Goal: Task Accomplishment & Management: Use online tool/utility

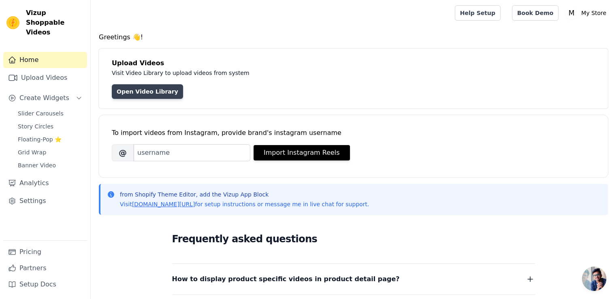
click at [148, 94] on link "Open Video Library" at bounding box center [147, 91] width 71 height 15
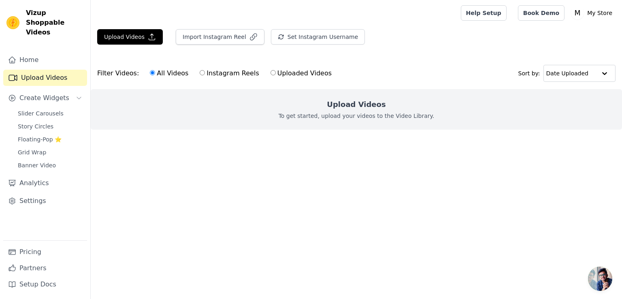
click at [271, 72] on label "Uploaded Videos" at bounding box center [301, 73] width 62 height 11
click at [271, 72] on input "Uploaded Videos" at bounding box center [273, 72] width 5 height 5
radio input "true"
click at [128, 33] on button "Upload Videos" at bounding box center [130, 36] width 66 height 15
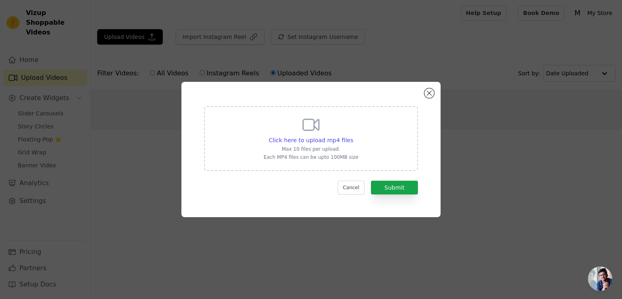
click at [325, 162] on div "Click here to upload mp4 files Max 10 files per upload. Each MP4 files can be u…" at bounding box center [311, 138] width 214 height 65
click at [353, 136] on input "Click here to upload mp4 files Max 10 files per upload. Each MP4 files can be u…" at bounding box center [353, 136] width 0 height 0
type input "C:\fakepath\AirPods Pro 2 Immersive sound, adaptive noise cancellation, and all…"
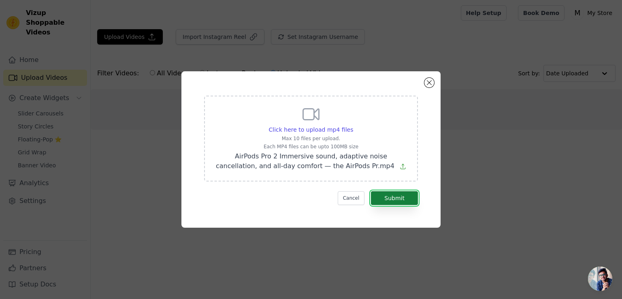
click at [397, 195] on button "Submit" at bounding box center [394, 198] width 47 height 14
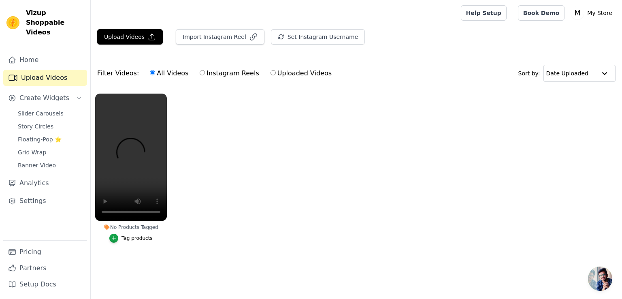
click at [137, 226] on div "No Products Tagged" at bounding box center [131, 227] width 72 height 6
click at [122, 168] on video at bounding box center [131, 157] width 72 height 127
click at [139, 236] on div "Tag products" at bounding box center [136, 238] width 31 height 6
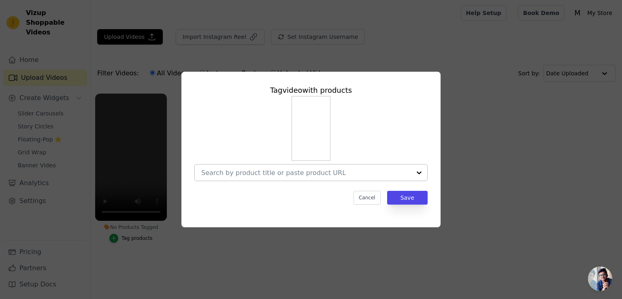
click at [279, 177] on div at bounding box center [306, 172] width 210 height 16
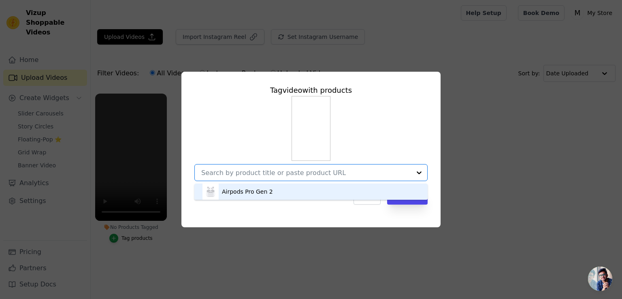
click at [285, 191] on div "Airpods Pro Gen 2" at bounding box center [310, 191] width 217 height 16
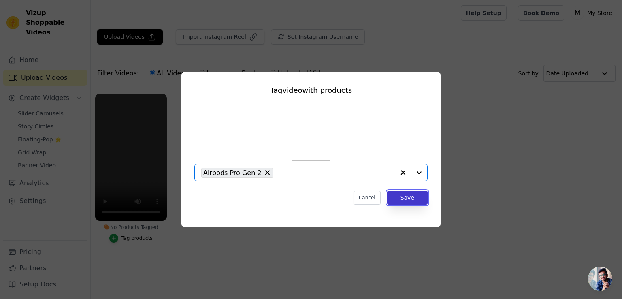
click at [402, 198] on button "Save" at bounding box center [407, 198] width 40 height 14
click at [409, 198] on ul "No Products Tagged Tag video with products Airpods Pro Gen 2 Cancel Save Tag pr…" at bounding box center [356, 176] width 531 height 174
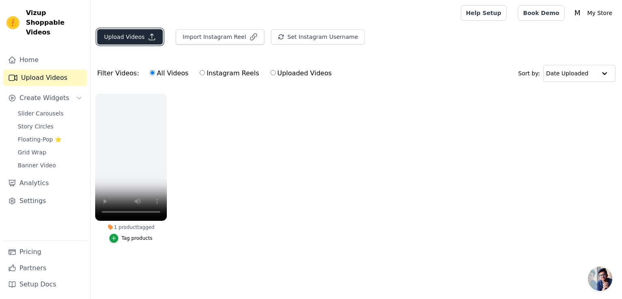
click at [141, 36] on button "Upload Videos" at bounding box center [130, 36] width 66 height 15
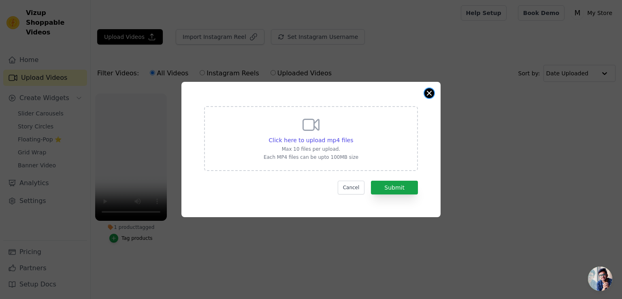
click at [429, 91] on button "Close modal" at bounding box center [429, 93] width 10 height 10
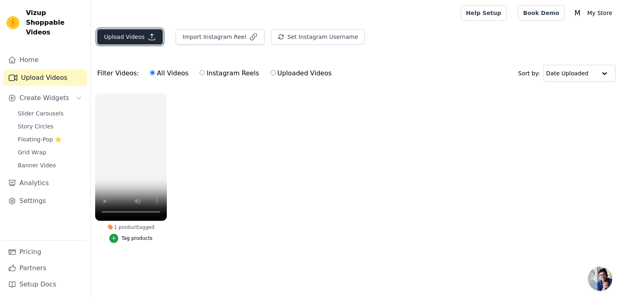
click at [129, 38] on button "Upload Videos" at bounding box center [130, 36] width 66 height 15
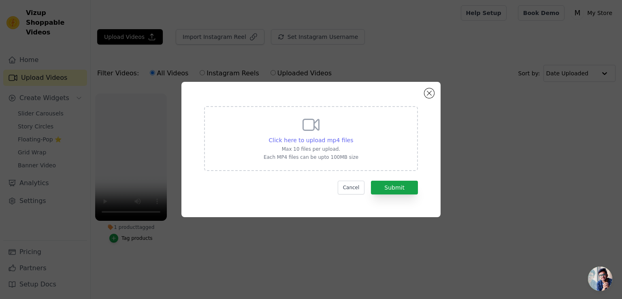
click at [313, 140] on span "Click here to upload mp4 files" at bounding box center [311, 140] width 85 height 6
click at [353, 136] on input "Click here to upload mp4 files Max 10 files per upload. Each MP4 files can be u…" at bounding box center [353, 136] width 0 height 0
type input "C:\fakepath\🔥 AirPods Pro 2 — وقتی تکنولوژی، هنر می_شه 🎧با نسل جدید ایرپادز پرو…"
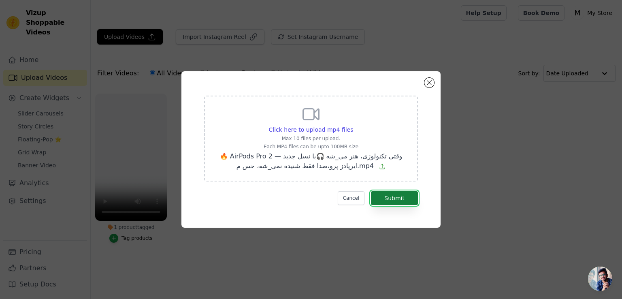
click at [379, 194] on button "Submit" at bounding box center [394, 198] width 47 height 14
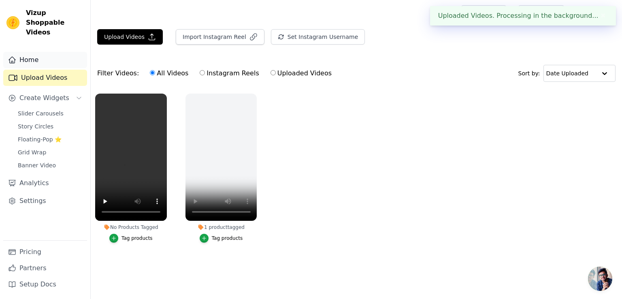
click at [35, 52] on link "Home" at bounding box center [45, 60] width 84 height 16
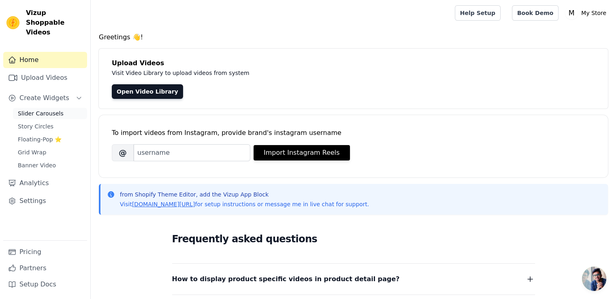
click at [53, 109] on span "Slider Carousels" at bounding box center [41, 113] width 46 height 8
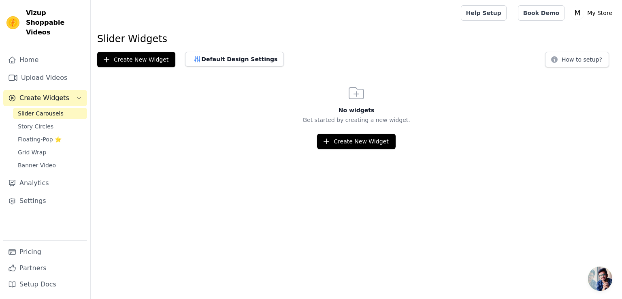
click at [46, 109] on span "Slider Carousels" at bounding box center [41, 113] width 46 height 8
click at [338, 145] on button "Create New Widget" at bounding box center [356, 141] width 78 height 15
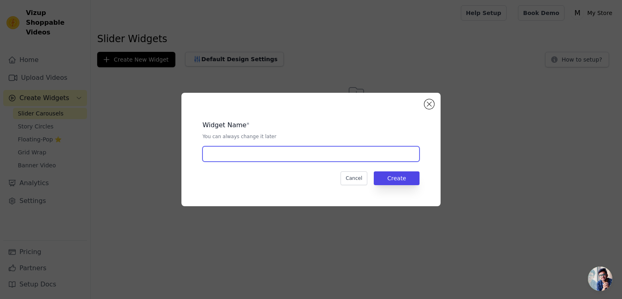
click at [249, 156] on input "text" at bounding box center [310, 153] width 217 height 15
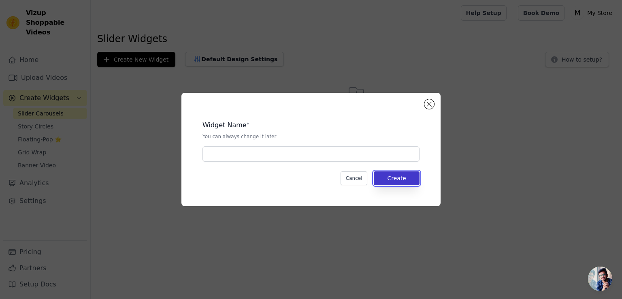
click at [415, 177] on button "Create" at bounding box center [397, 178] width 46 height 14
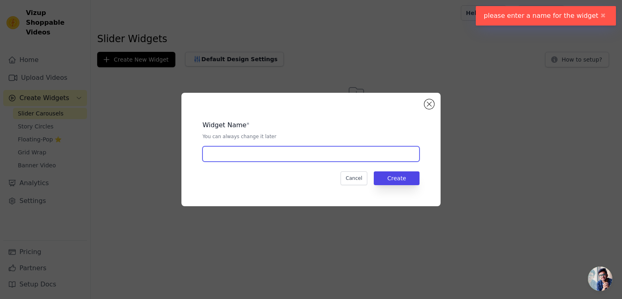
click at [301, 158] on input "text" at bounding box center [310, 153] width 217 height 15
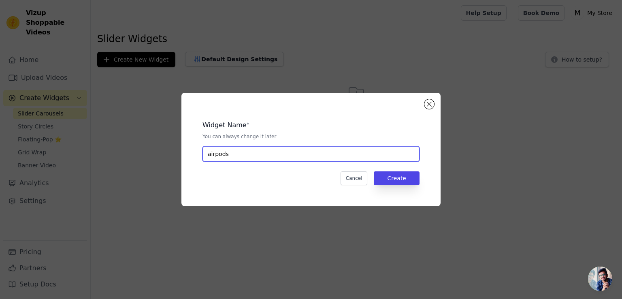
type input "airpods"
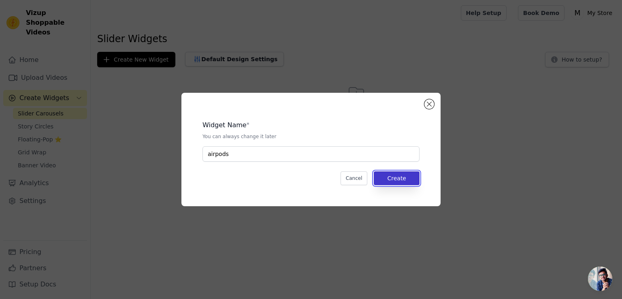
click at [386, 180] on button "Create" at bounding box center [397, 178] width 46 height 14
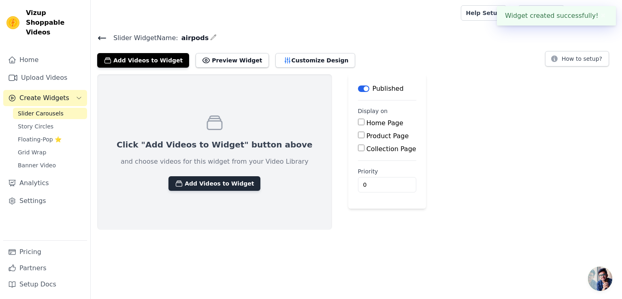
click at [209, 187] on button "Add Videos to Widget" at bounding box center [214, 183] width 92 height 15
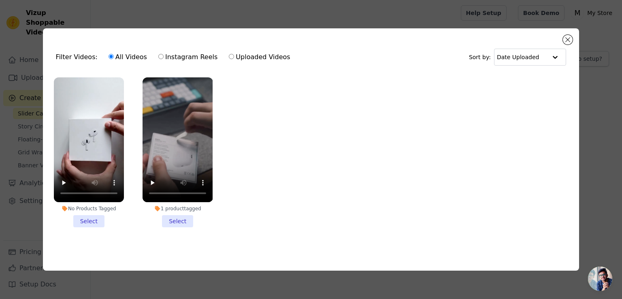
click at [180, 219] on li "1 product tagged Select" at bounding box center [178, 152] width 70 height 150
click at [0, 0] on input "1 product tagged Select" at bounding box center [0, 0] width 0 height 0
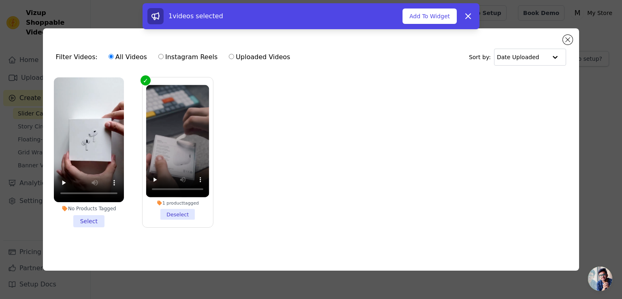
click at [98, 218] on li "No Products Tagged Select" at bounding box center [89, 152] width 70 height 150
click at [0, 0] on input "No Products Tagged Select" at bounding box center [0, 0] width 0 height 0
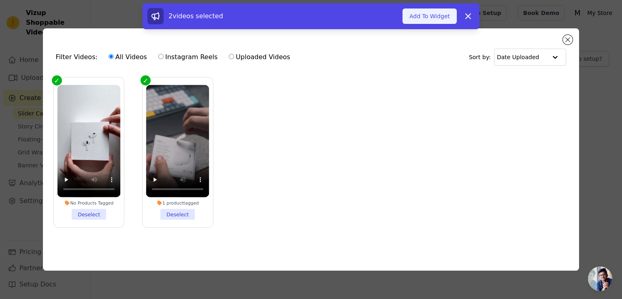
click at [440, 15] on button "Add To Widget" at bounding box center [430, 16] width 54 height 15
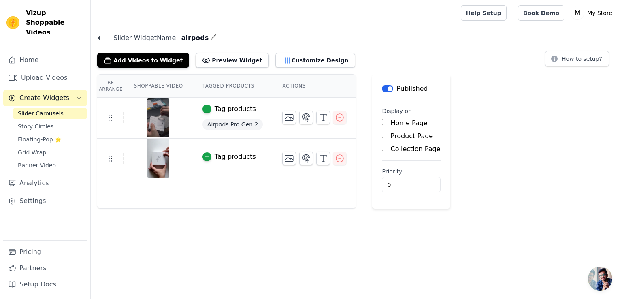
click at [382, 124] on input "Home Page" at bounding box center [385, 122] width 6 height 6
checkbox input "true"
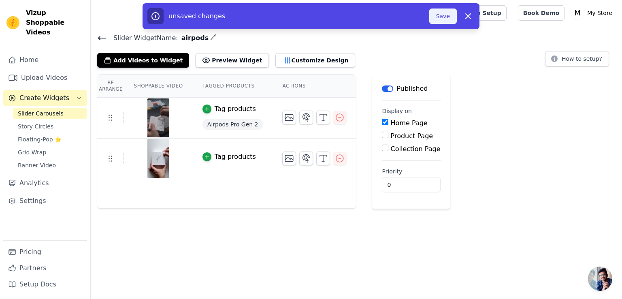
click at [439, 11] on button "Save" at bounding box center [443, 16] width 28 height 15
click at [444, 21] on button "Save" at bounding box center [443, 16] width 28 height 15
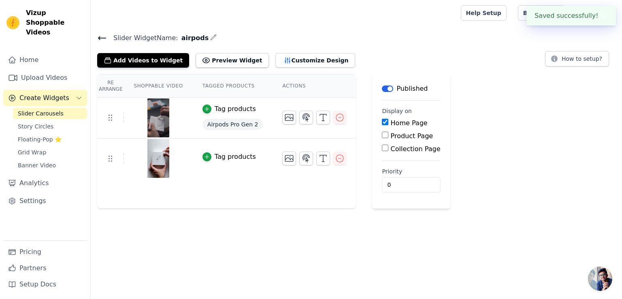
click at [97, 39] on icon at bounding box center [102, 38] width 10 height 10
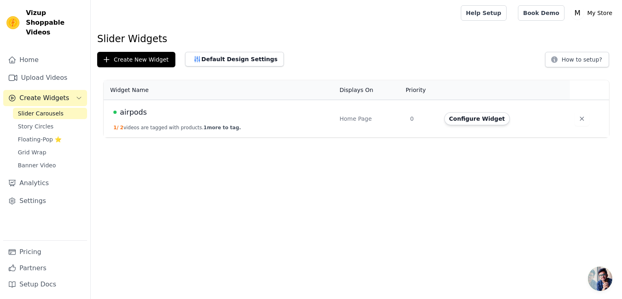
click at [261, 123] on td "airpods 1 / 2 videos are tagged with products. 1 more to tag." at bounding box center [219, 119] width 231 height 38
click at [261, 122] on td "airpods 1 / 2 videos are tagged with products. 1 more to tag." at bounding box center [219, 119] width 231 height 38
click at [158, 109] on div "airpods" at bounding box center [221, 112] width 216 height 11
click at [139, 121] on td "airpods 1 / 2 videos are tagged with products. 1 more to tag." at bounding box center [219, 119] width 231 height 38
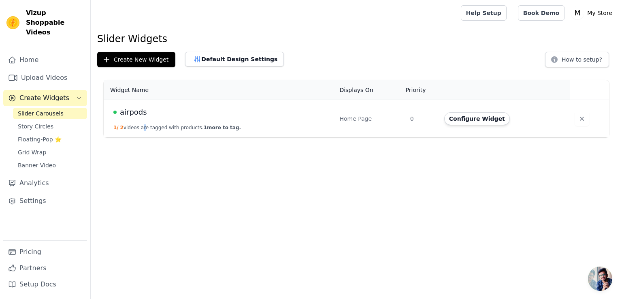
click at [139, 126] on button "1 / 2 videos are tagged with products. 1 more to tag." at bounding box center [177, 127] width 128 height 6
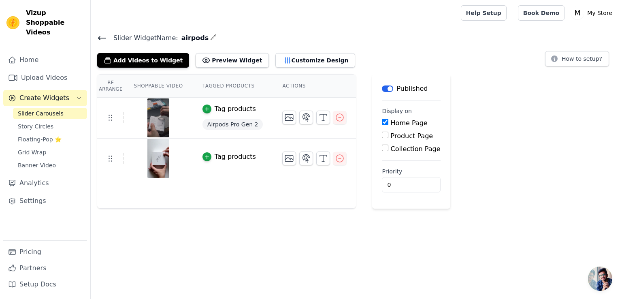
click at [237, 121] on span "Airpods Pro Gen 2" at bounding box center [232, 124] width 61 height 11
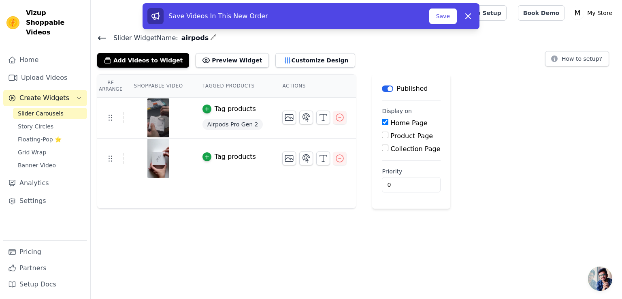
click at [246, 123] on span "Airpods Pro Gen 2" at bounding box center [232, 124] width 61 height 11
click at [204, 109] on icon "button" at bounding box center [207, 109] width 6 height 6
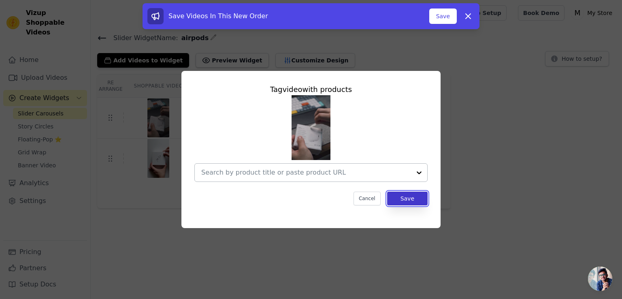
click at [404, 200] on button "Save" at bounding box center [407, 199] width 40 height 14
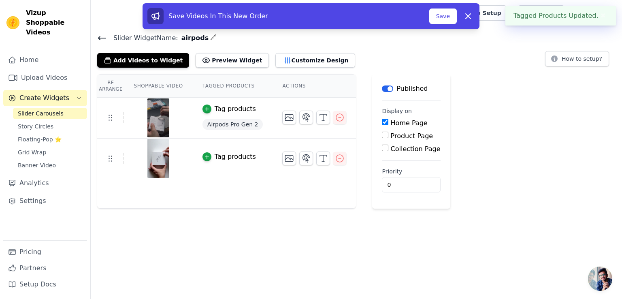
click at [409, 198] on main "Label Published Display on Home Page Product Page Collection Page Priority 0" at bounding box center [411, 141] width 78 height 134
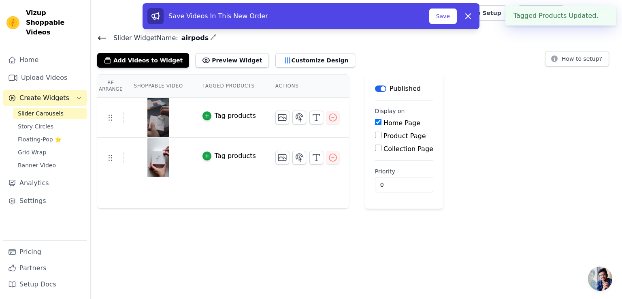
click at [459, 16] on div "Save Videos In This New Order Save Dismiss" at bounding box center [310, 16] width 327 height 16
click at [450, 16] on button "Save" at bounding box center [443, 16] width 28 height 15
click at [447, 19] on button "Save" at bounding box center [443, 16] width 28 height 15
